Goal: Task Accomplishment & Management: Manage account settings

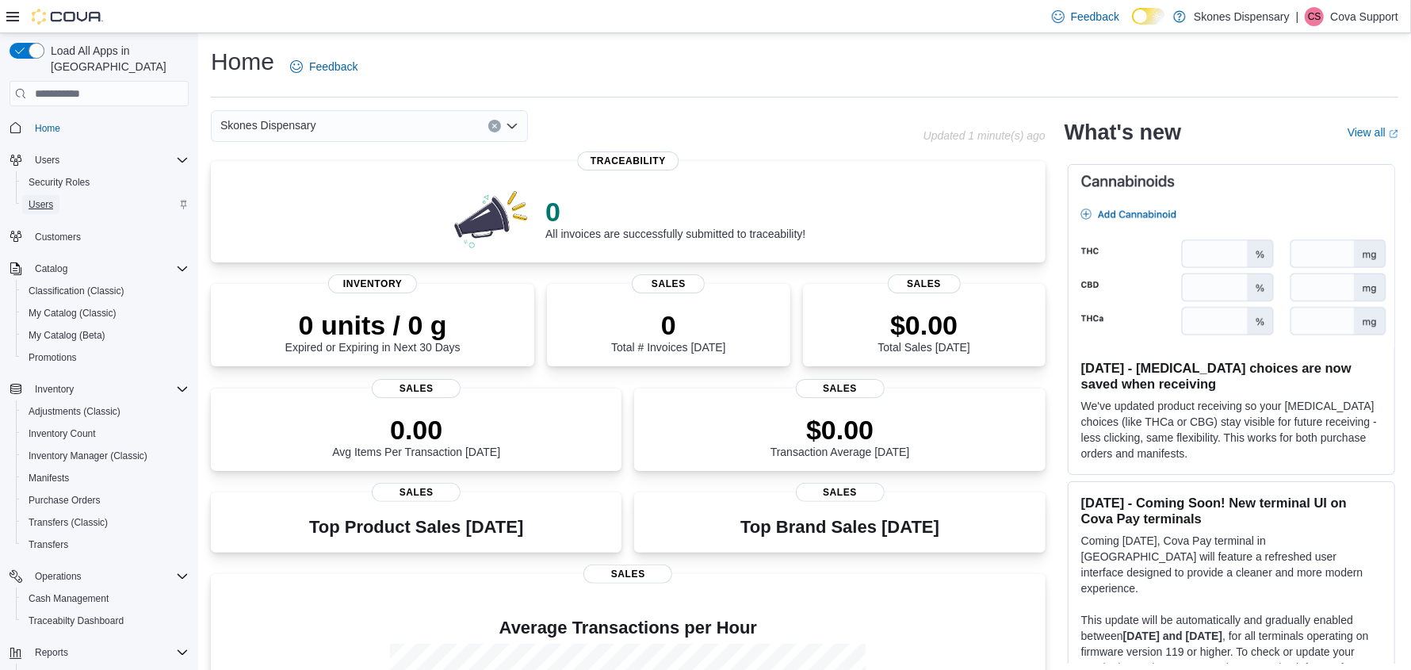
click at [52, 198] on span "Users" at bounding box center [41, 204] width 25 height 13
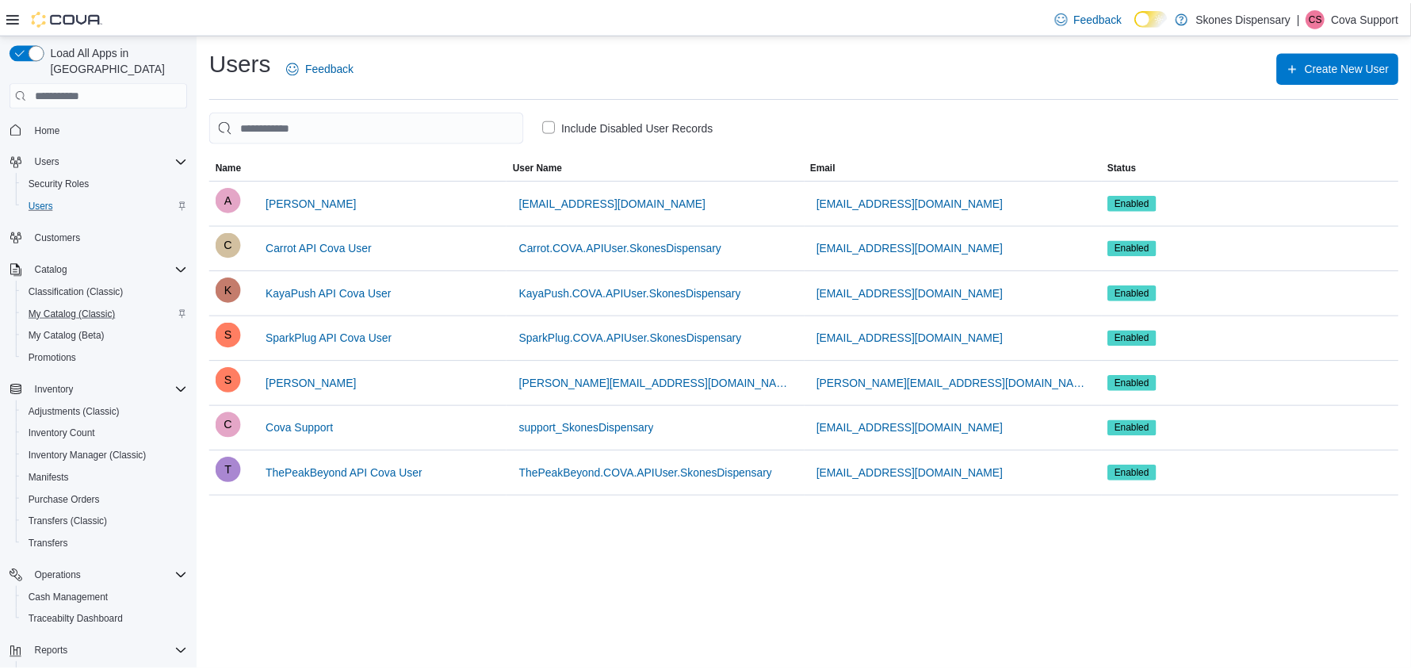
scroll to position [163, 0]
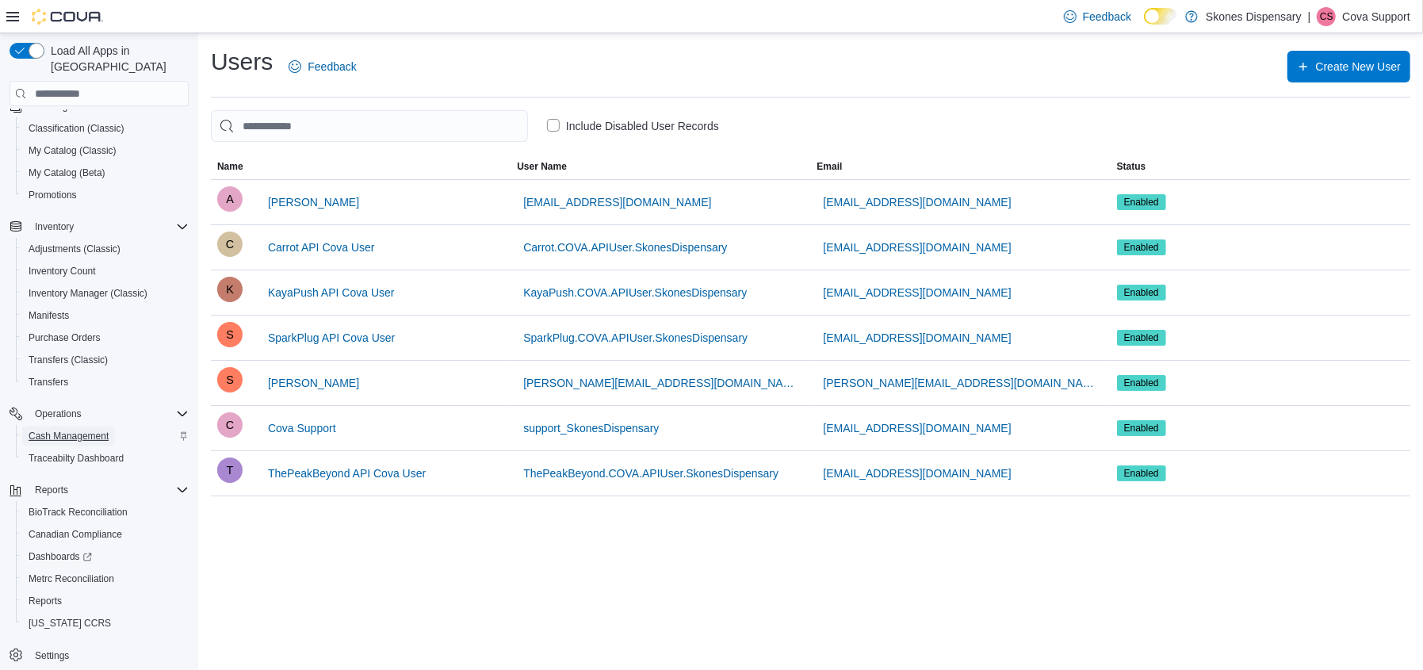
click at [64, 430] on span "Cash Management" at bounding box center [69, 436] width 80 height 13
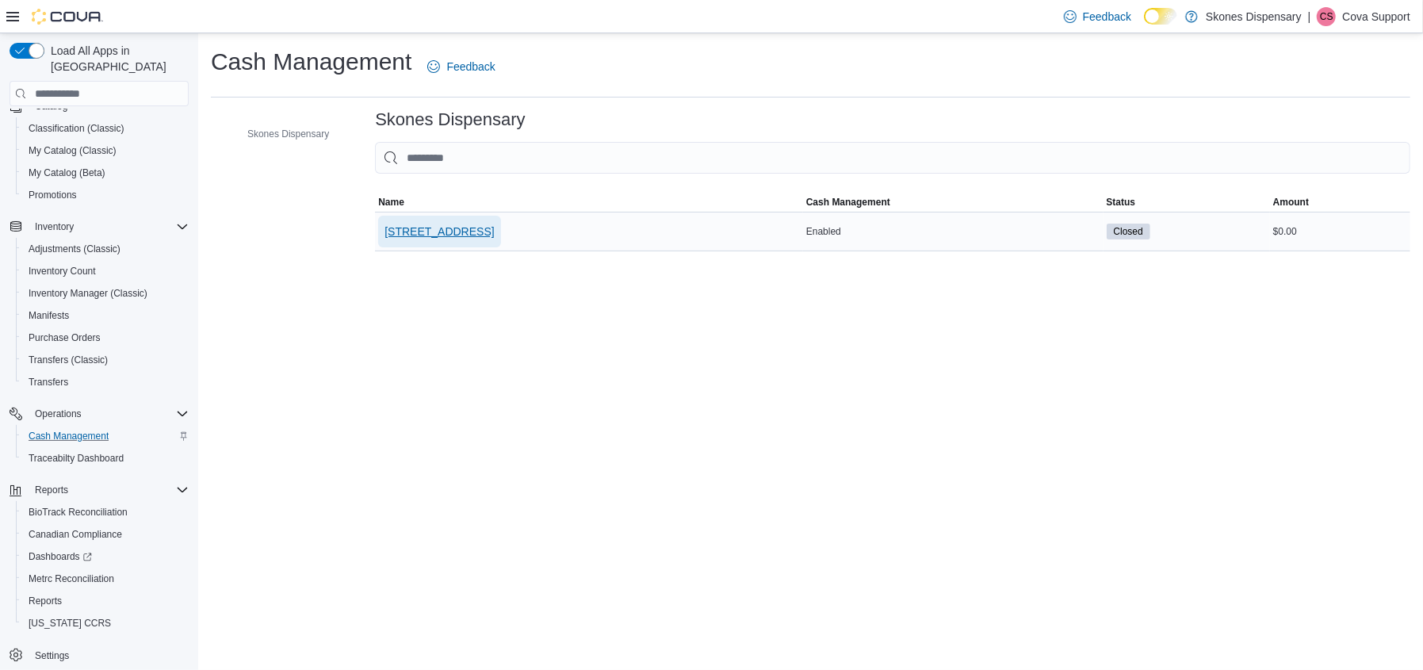
click at [424, 232] on span "[STREET_ADDRESS]" at bounding box center [439, 232] width 109 height 16
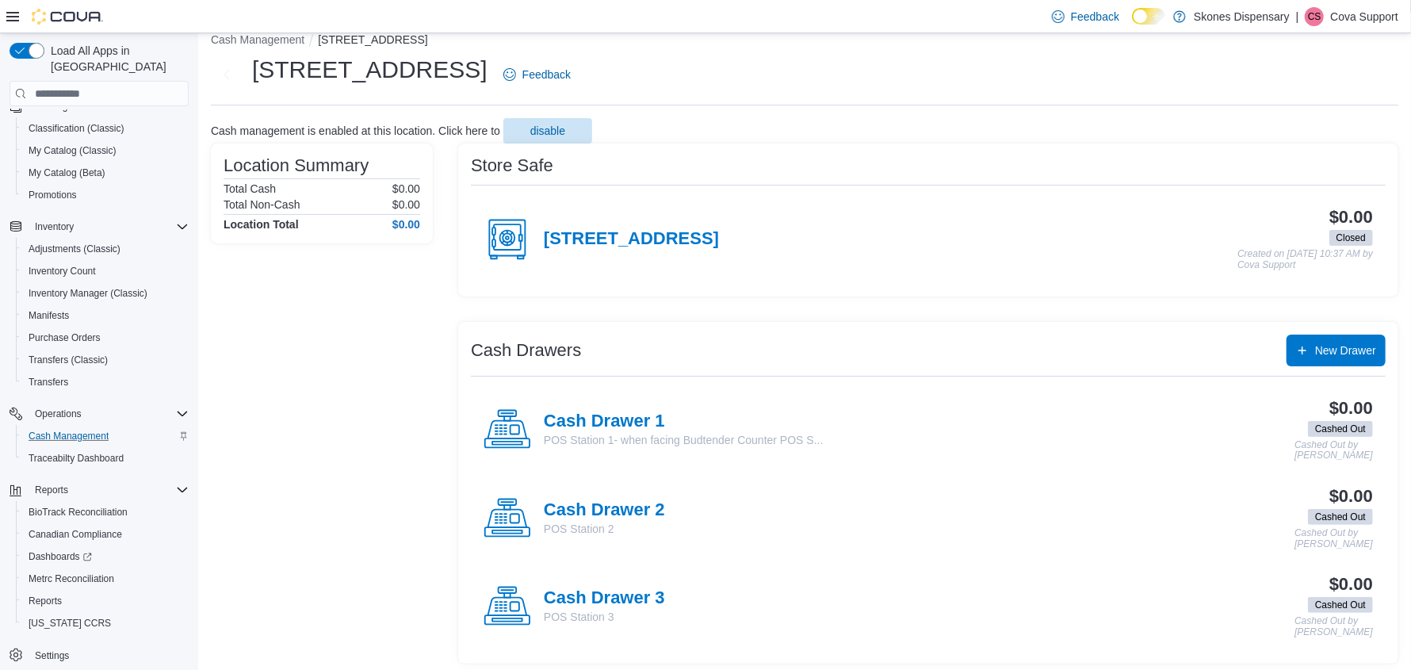
scroll to position [26, 0]
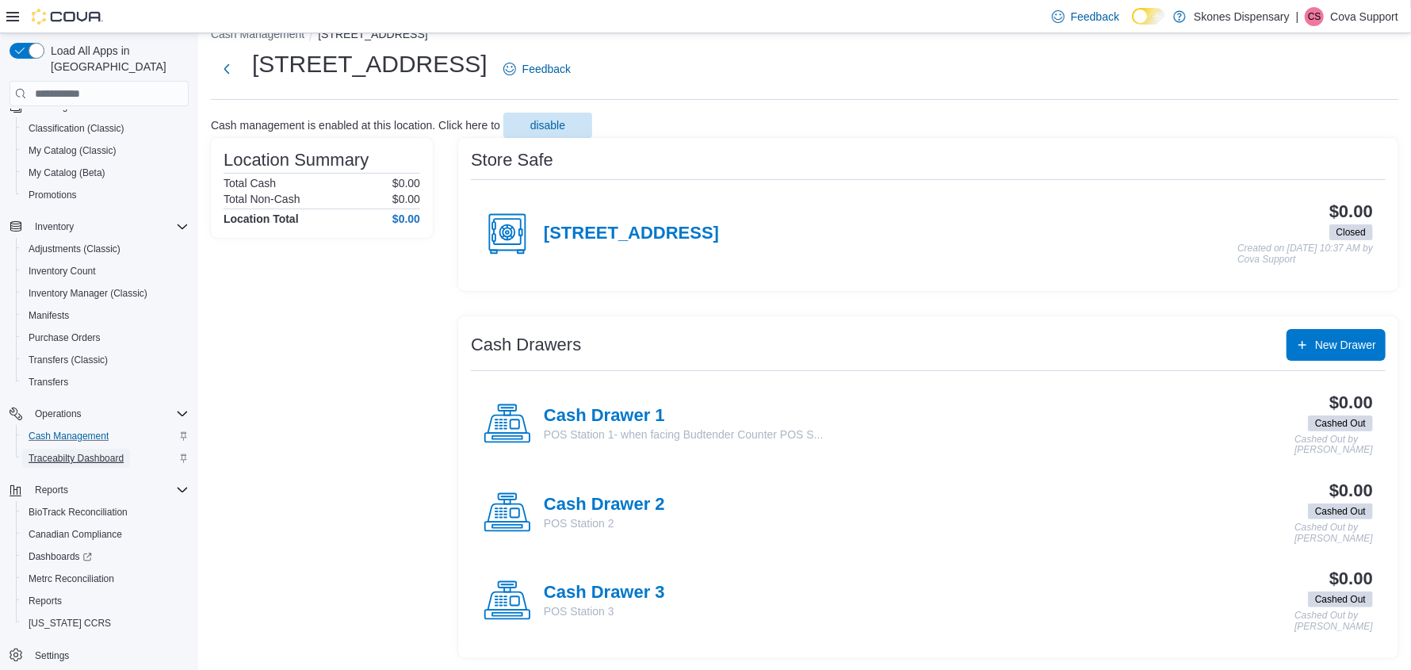
click at [113, 452] on span "Traceabilty Dashboard" at bounding box center [76, 458] width 95 height 13
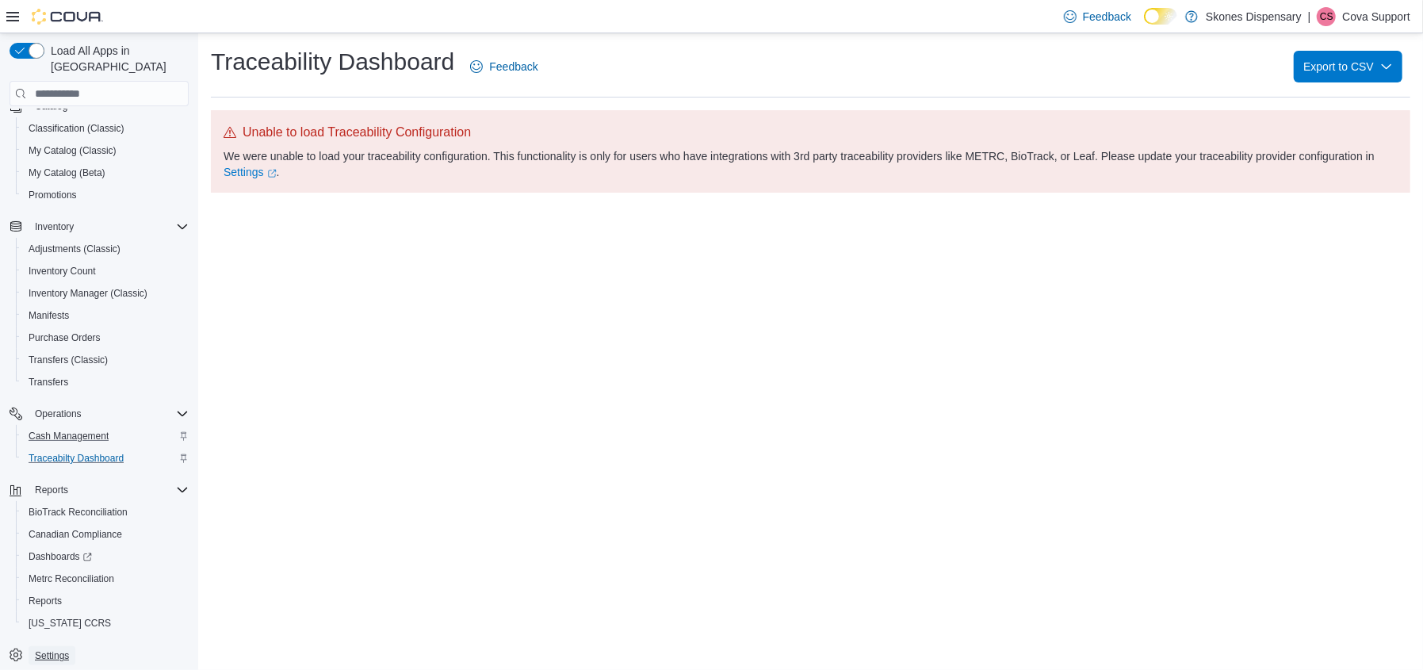
click at [49, 649] on span "Settings" at bounding box center [52, 655] width 34 height 13
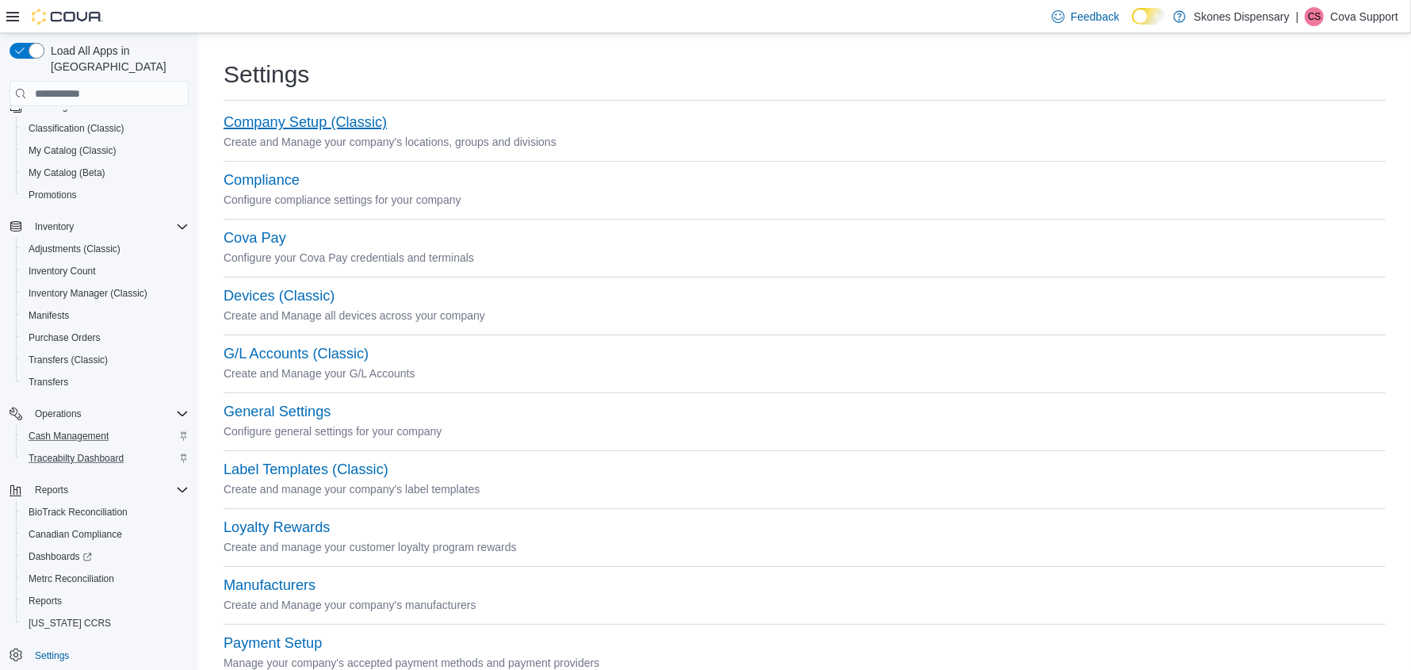
click at [282, 120] on button "Company Setup (Classic)" at bounding box center [305, 122] width 163 height 17
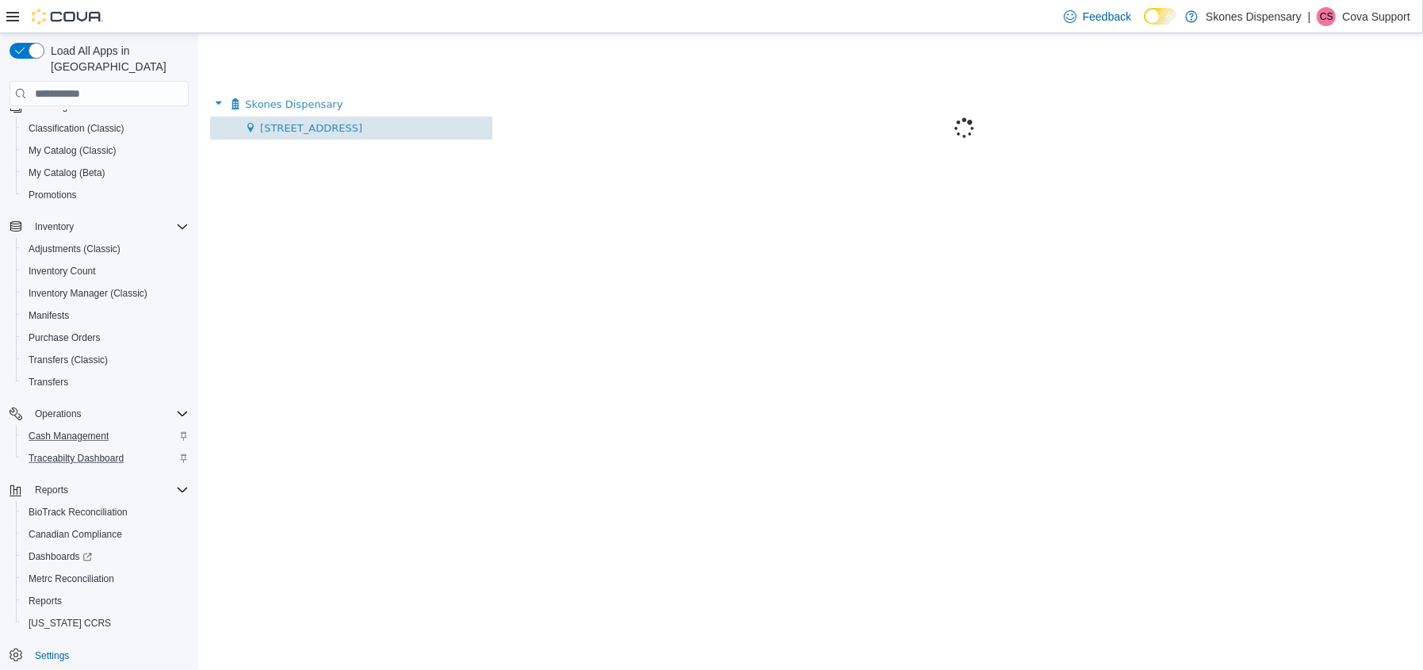
click at [282, 123] on span "[STREET_ADDRESS]" at bounding box center [310, 128] width 102 height 12
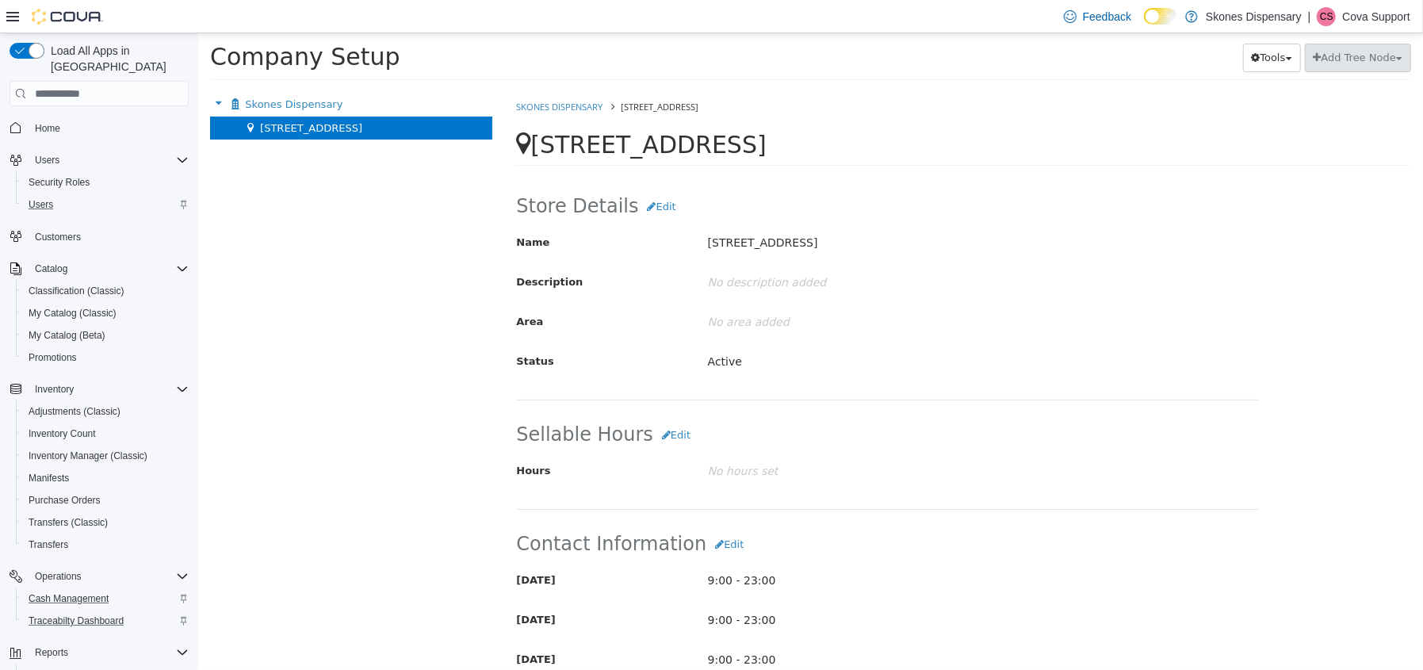
click at [1371, 17] on p "Cova Support" at bounding box center [1376, 16] width 68 height 19
click at [1312, 148] on span "Sign Out" at bounding box center [1308, 154] width 43 height 16
